Goal: Navigation & Orientation: Find specific page/section

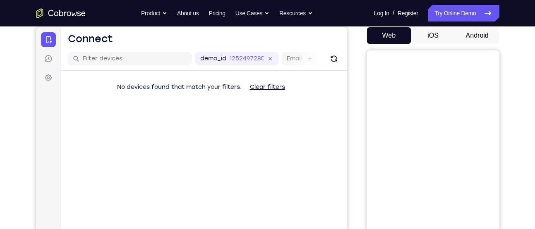
scroll to position [82, 0]
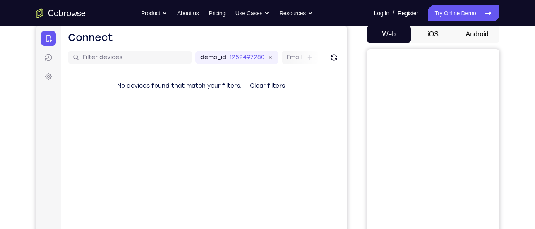
click at [477, 45] on div "Web iOS Android" at bounding box center [433, 165] width 132 height 278
click at [485, 37] on button "Android" at bounding box center [477, 34] width 44 height 17
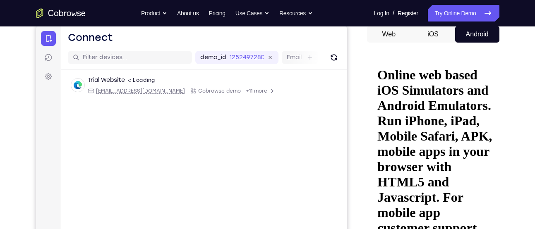
scroll to position [138, 0]
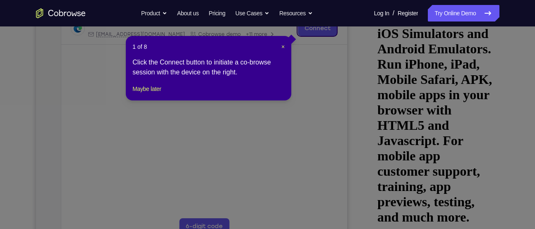
scroll to position [178, 0]
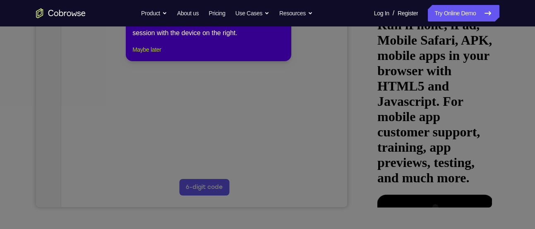
click at [154, 55] on button "Maybe later" at bounding box center [146, 50] width 29 height 10
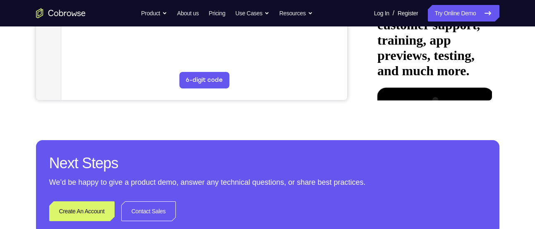
scroll to position [303, 0]
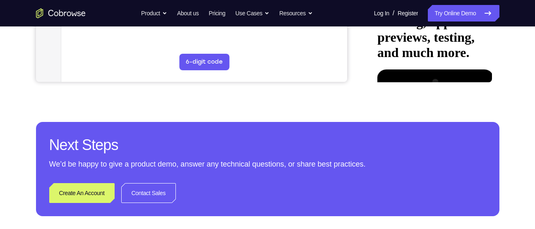
click at [438, 70] on div at bounding box center [430, 186] width 104 height 233
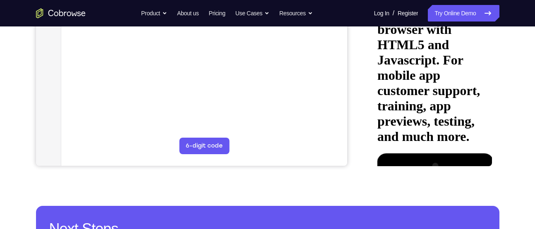
scroll to position [219, 0]
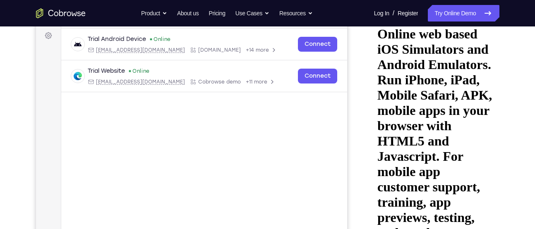
scroll to position [121, 0]
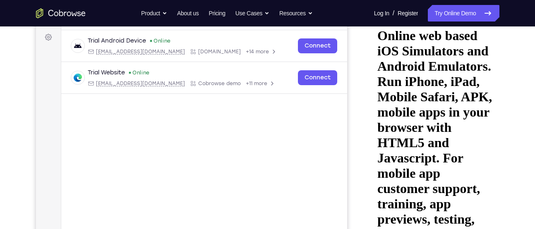
drag, startPoint x: 463, startPoint y: 207, endPoint x: 401, endPoint y: 55, distance: 164.1
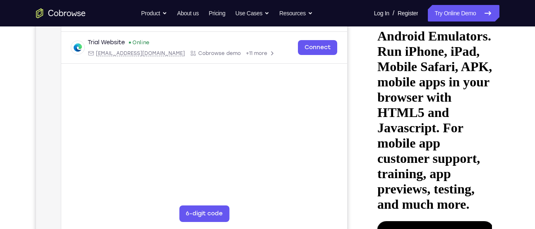
scroll to position [152, 0]
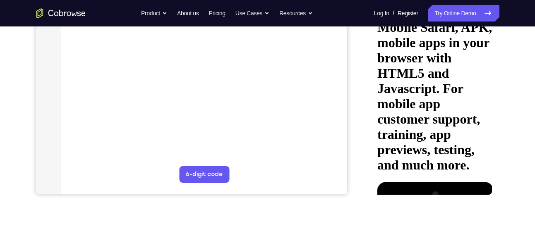
scroll to position [190, 0]
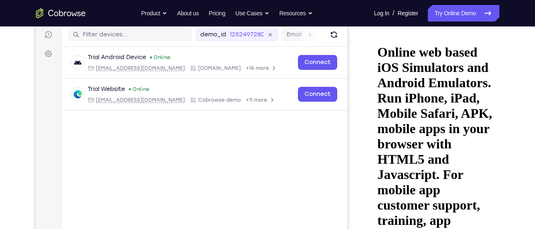
scroll to position [104, 0]
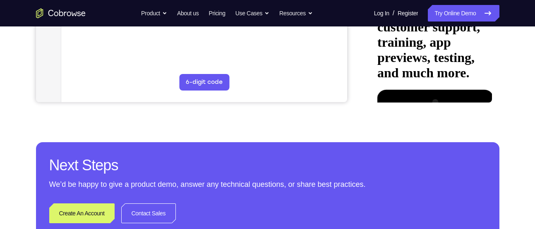
scroll to position [283, 0]
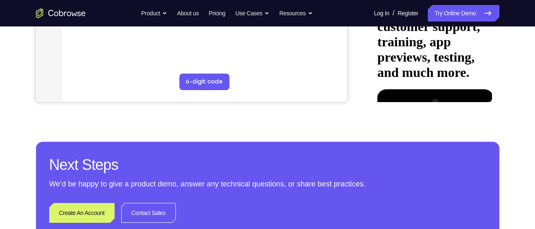
click at [450, 89] on div at bounding box center [430, 205] width 104 height 233
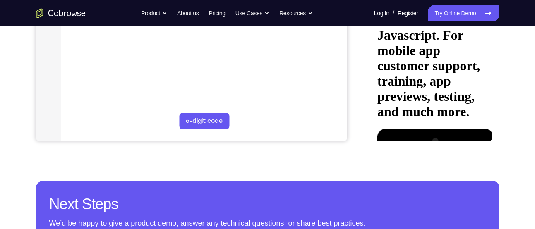
scroll to position [245, 0]
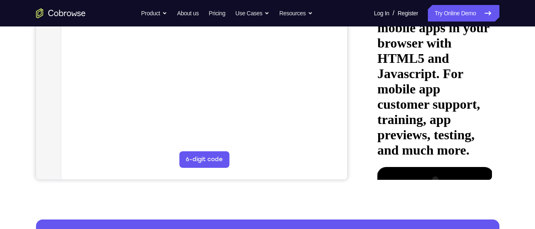
scroll to position [205, 0]
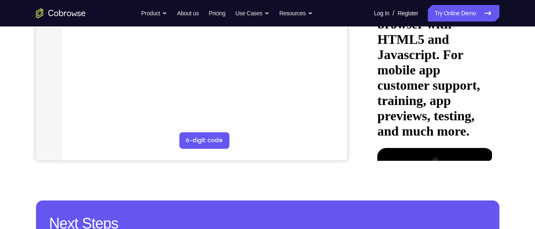
scroll to position [225, 0]
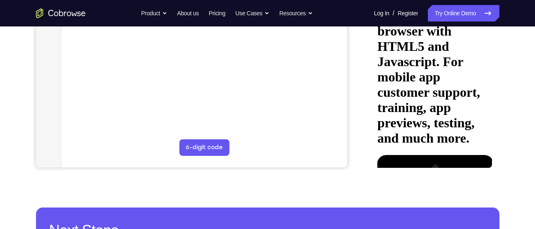
scroll to position [218, 0]
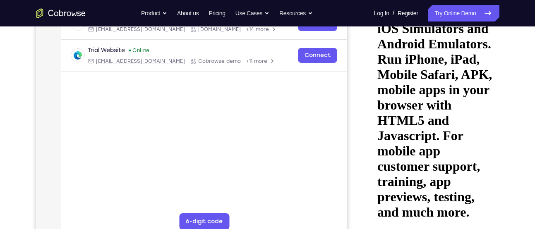
scroll to position [142, 0]
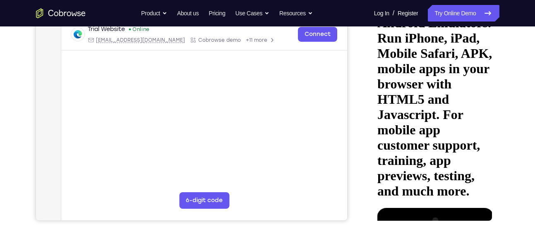
scroll to position [142, 0]
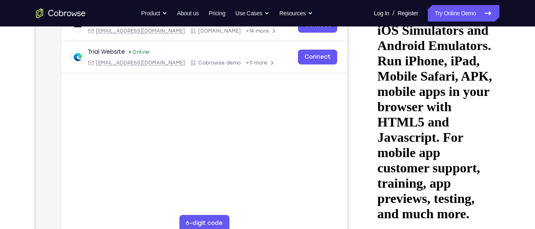
drag, startPoint x: 449, startPoint y: 108, endPoint x: 447, endPoint y: 91, distance: 16.3
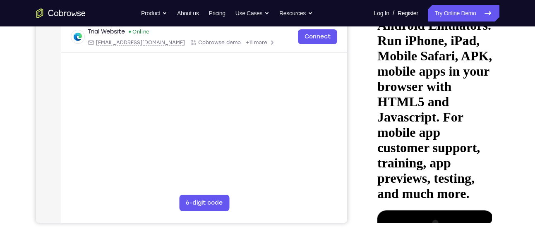
scroll to position [158, 0]
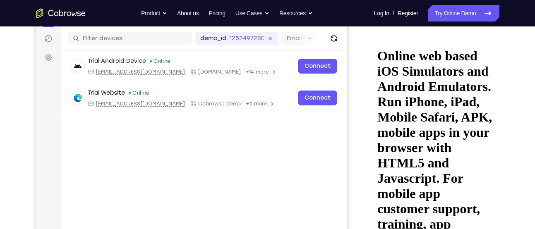
scroll to position [167, 0]
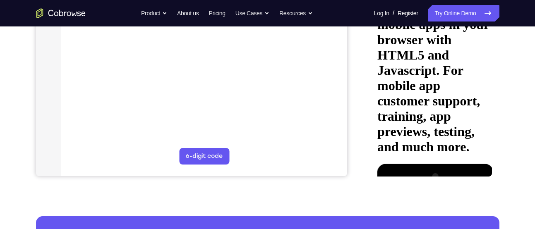
scroll to position [209, 0]
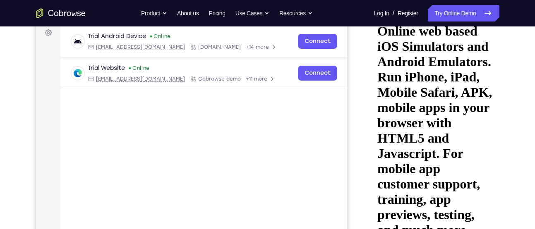
scroll to position [175, 0]
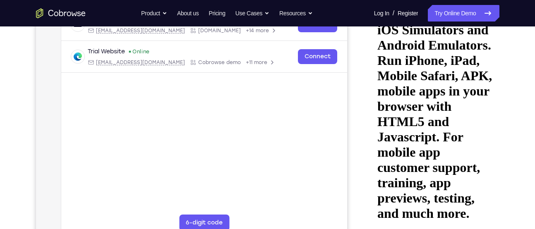
scroll to position [142, 0]
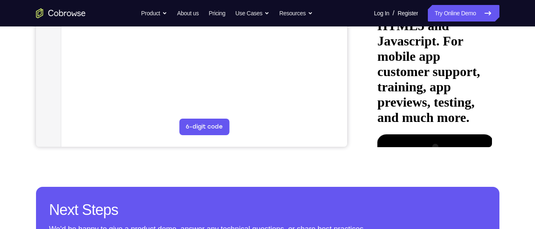
scroll to position [238, 0]
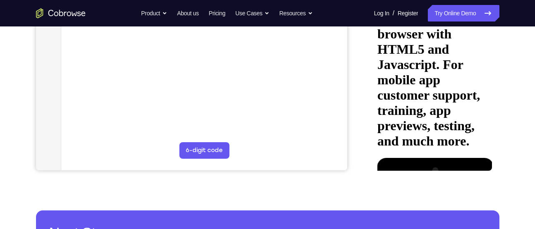
scroll to position [248, 0]
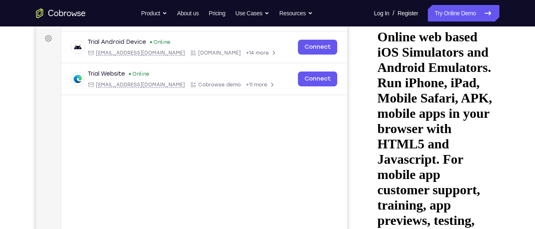
scroll to position [119, 0]
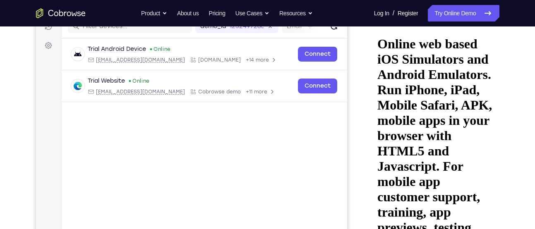
scroll to position [110, 0]
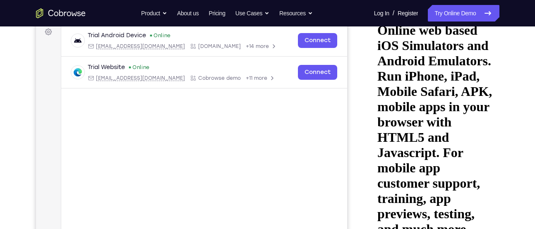
scroll to position [127, 0]
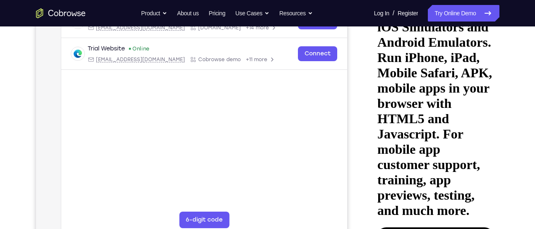
scroll to position [147, 0]
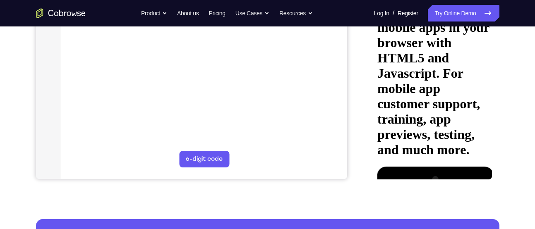
scroll to position [206, 0]
